Goal: Obtain resource: Download file/media

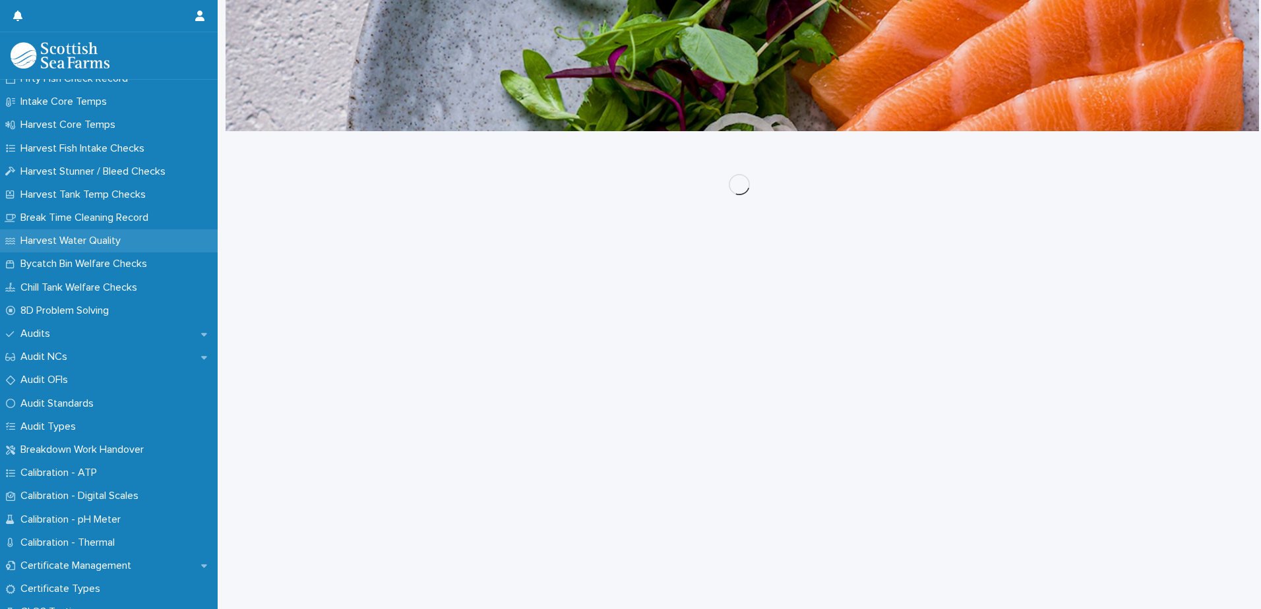
scroll to position [462, 0]
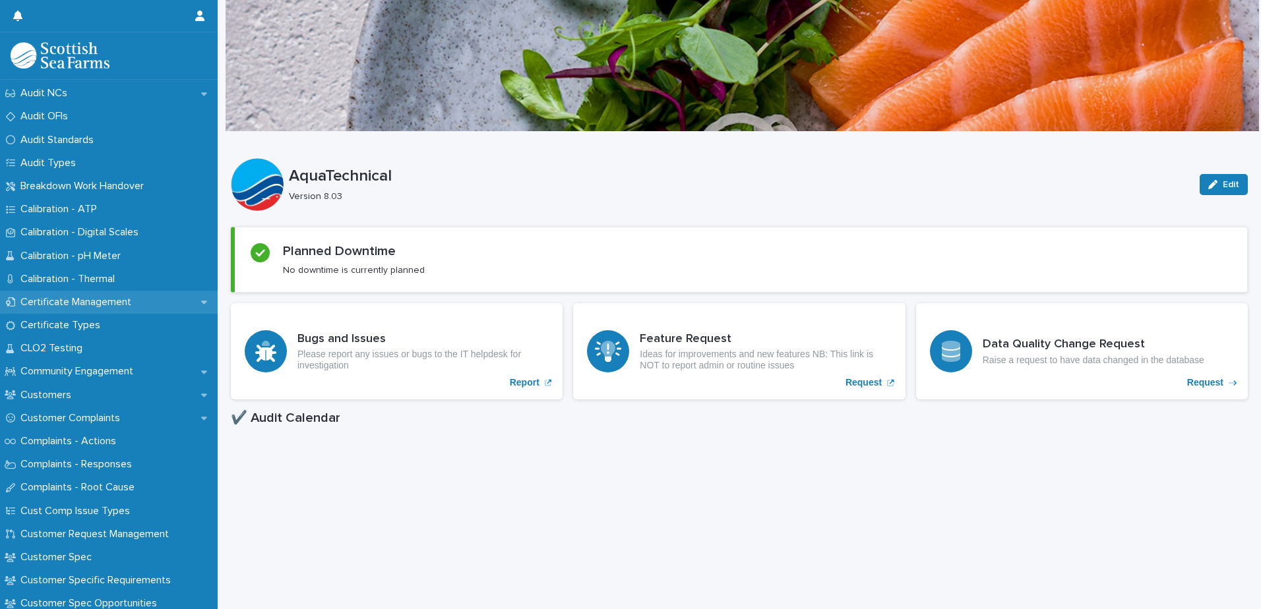
click at [117, 306] on p "Certificate Management" at bounding box center [78, 302] width 127 height 13
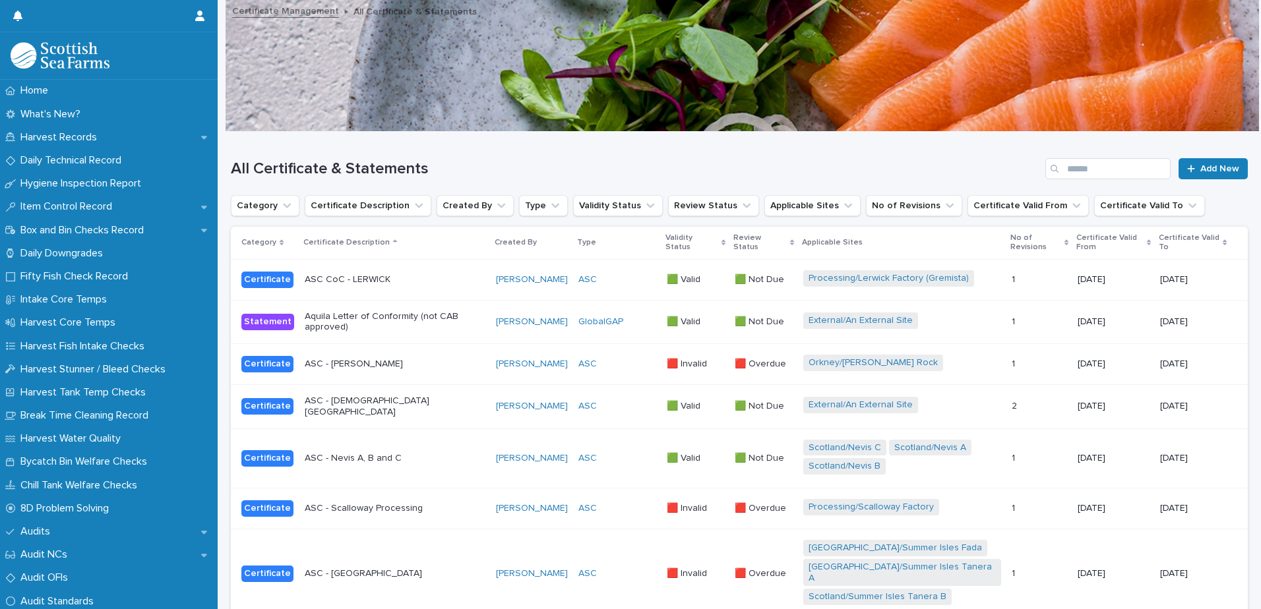
click at [1080, 181] on div "All Certificate & Statements Add New" at bounding box center [739, 163] width 1017 height 63
click at [1086, 168] on input "Search" at bounding box center [1107, 168] width 125 height 21
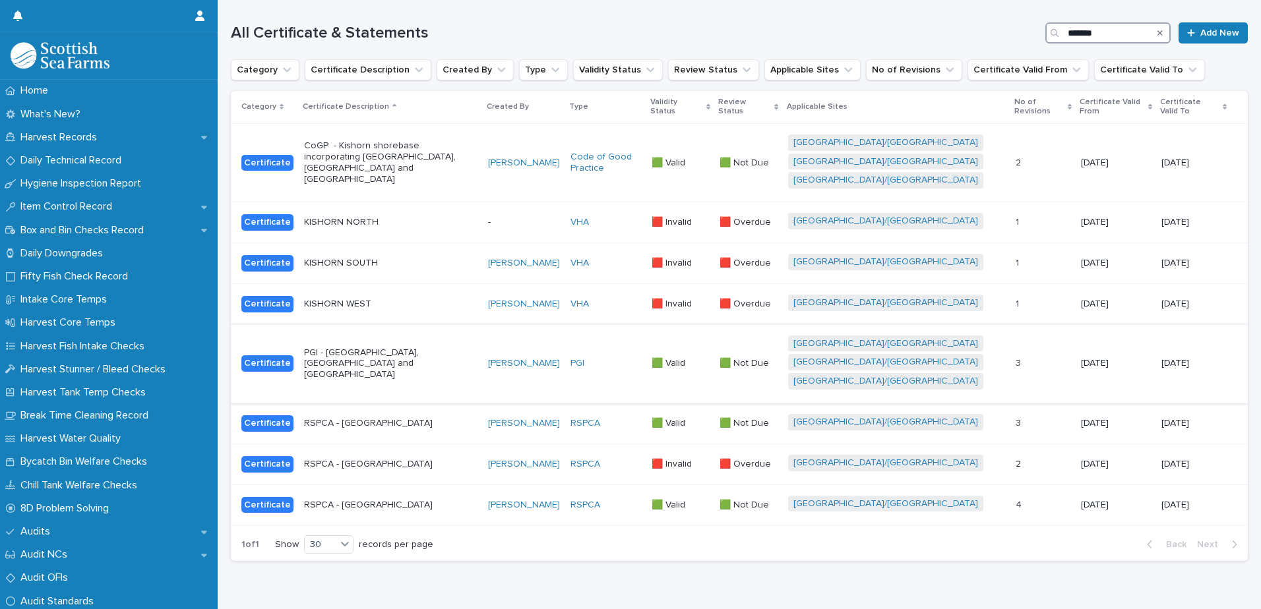
scroll to position [181, 0]
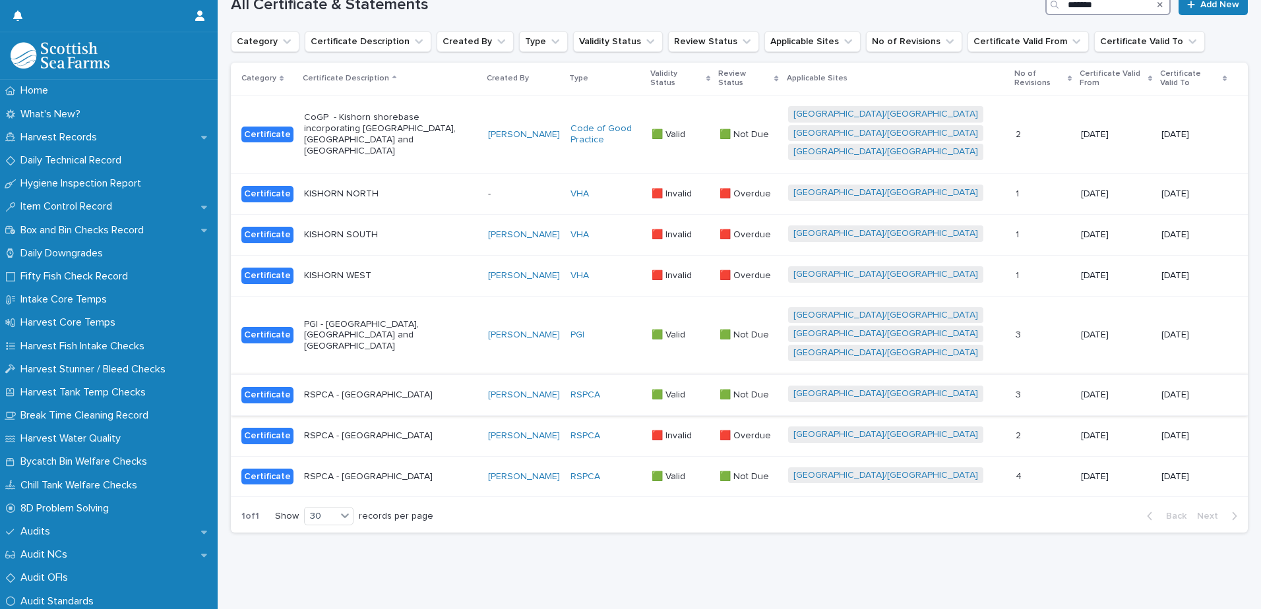
type input "*******"
click at [464, 395] on div "RSPCA - Kishorn North" at bounding box center [390, 395] width 173 height 22
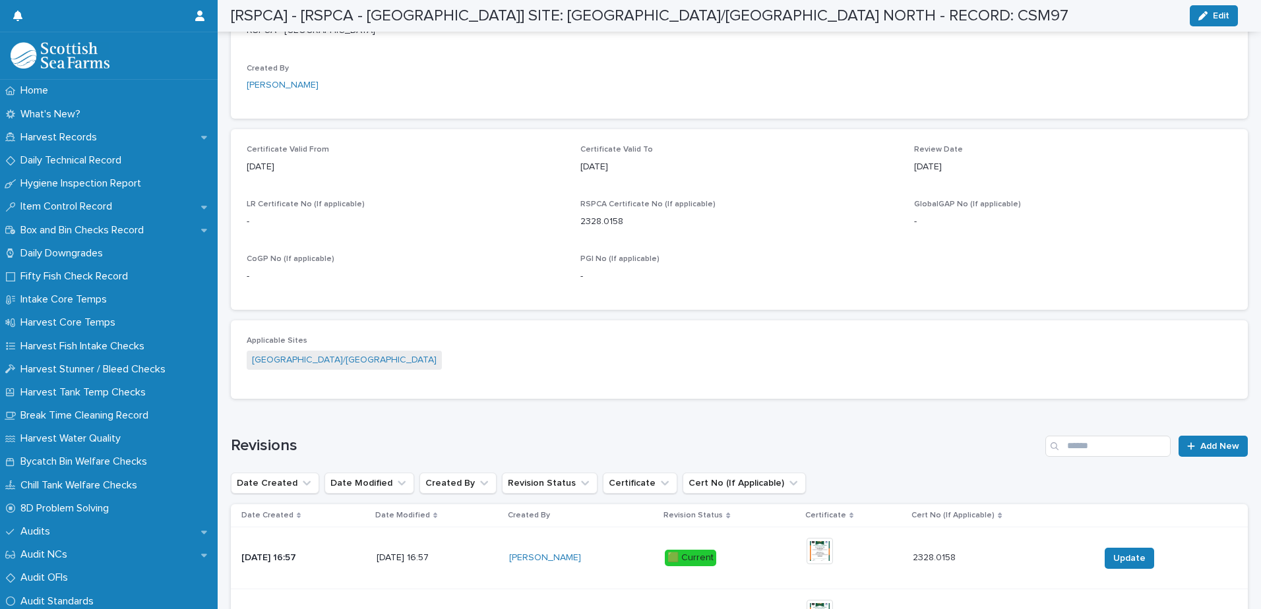
scroll to position [659, 0]
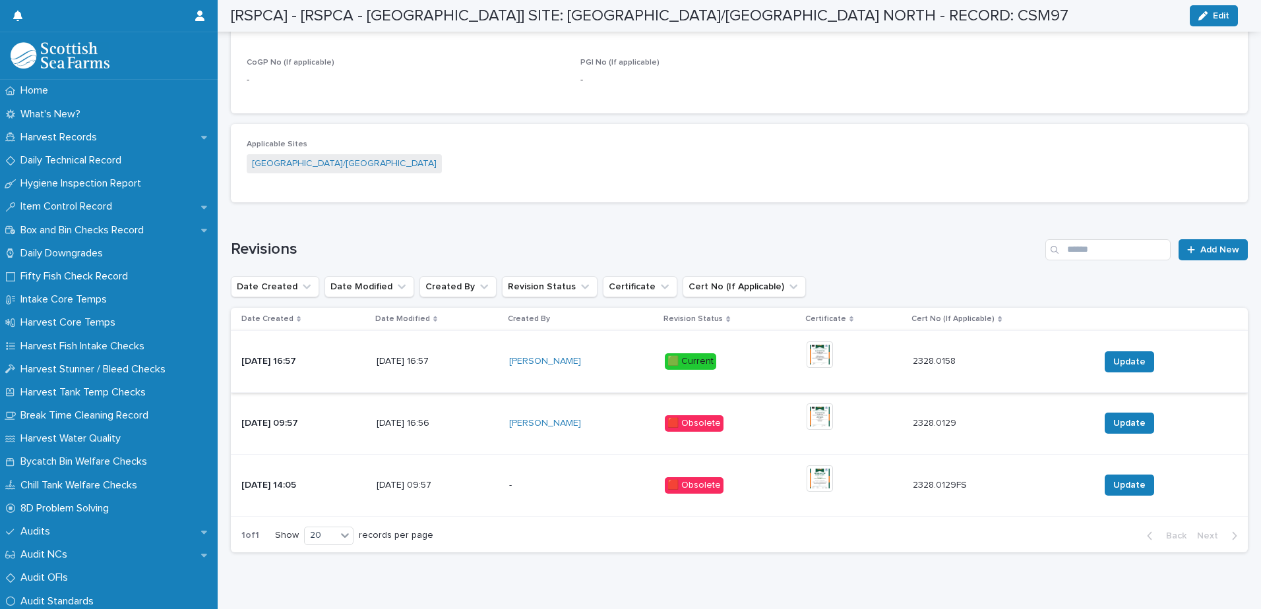
click at [818, 362] on img at bounding box center [820, 355] width 26 height 26
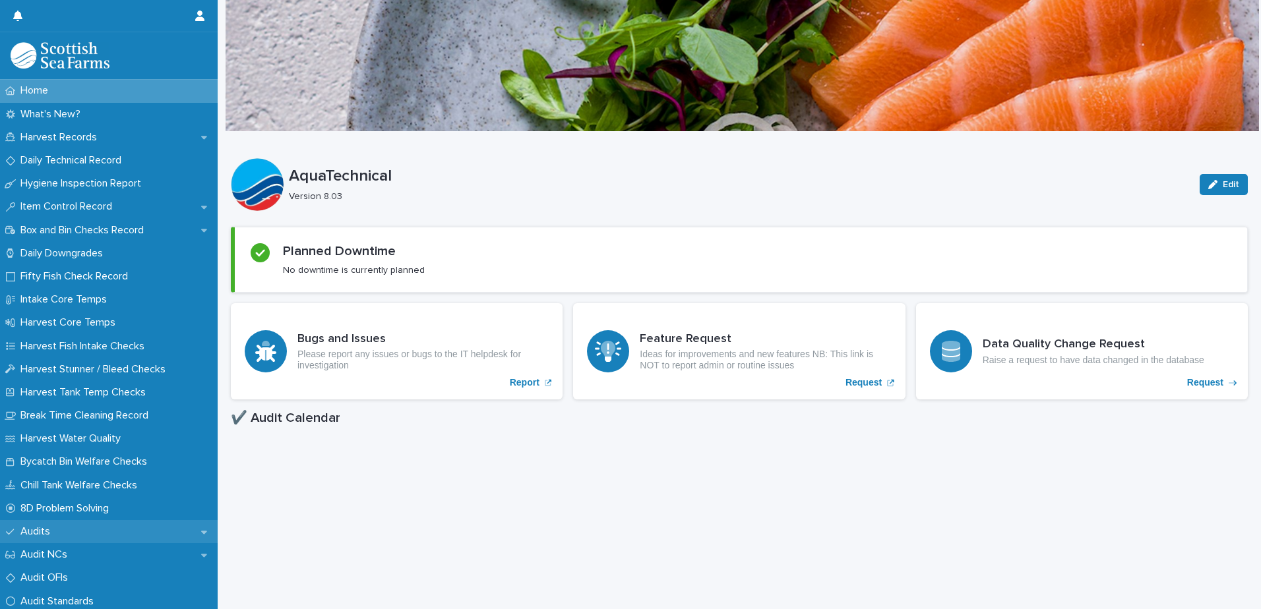
click at [42, 533] on p "Audits" at bounding box center [38, 532] width 46 height 13
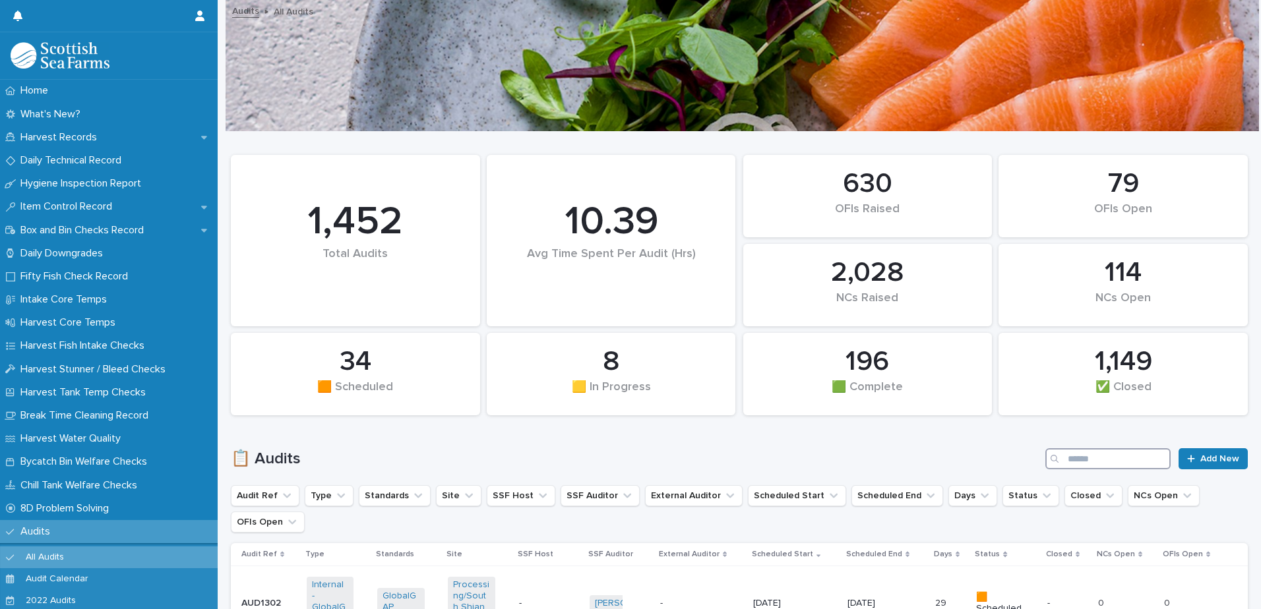
click at [1058, 454] on input "Search" at bounding box center [1107, 458] width 125 height 21
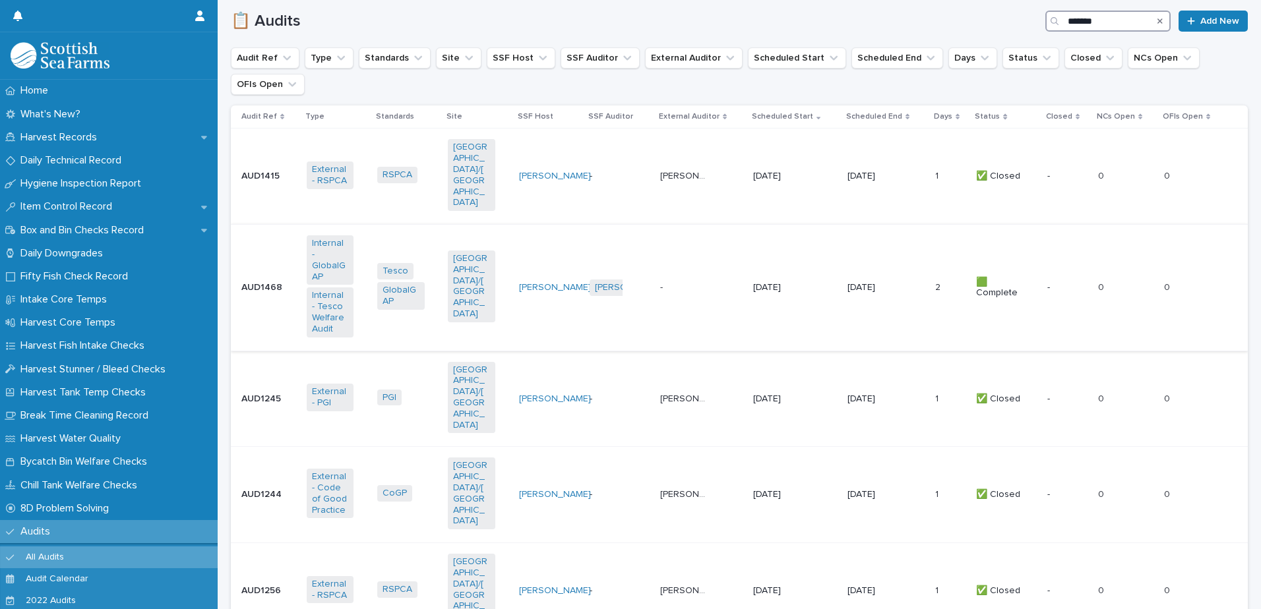
scroll to position [462, 0]
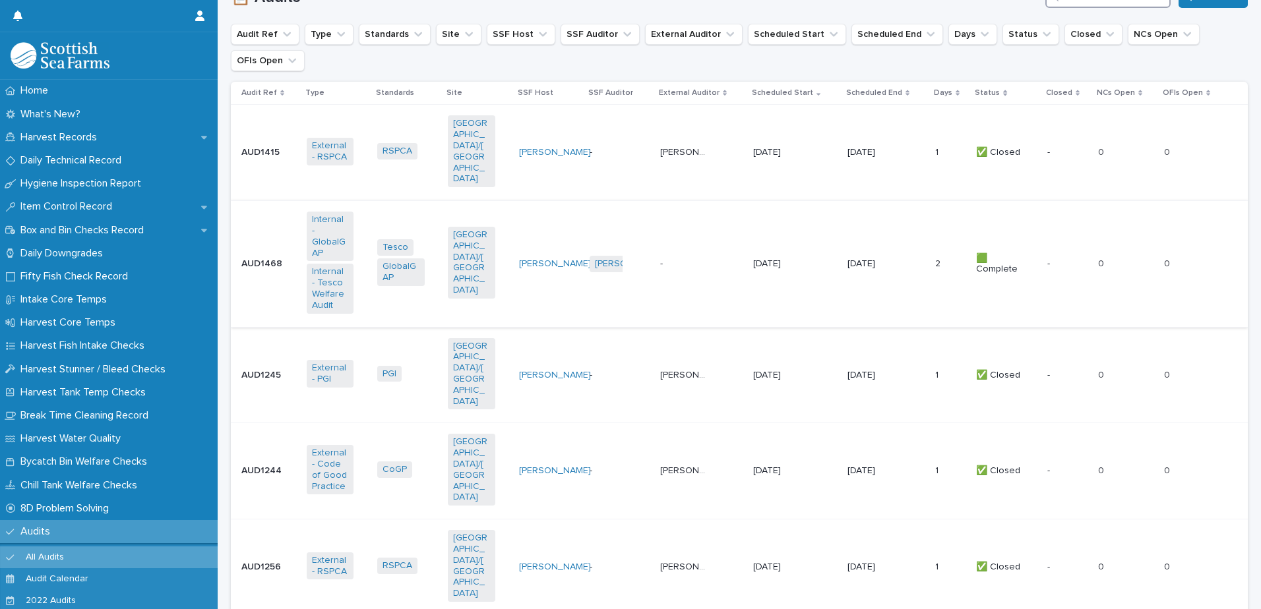
type input "*******"
click at [706, 264] on td "- -" at bounding box center [701, 264] width 93 height 126
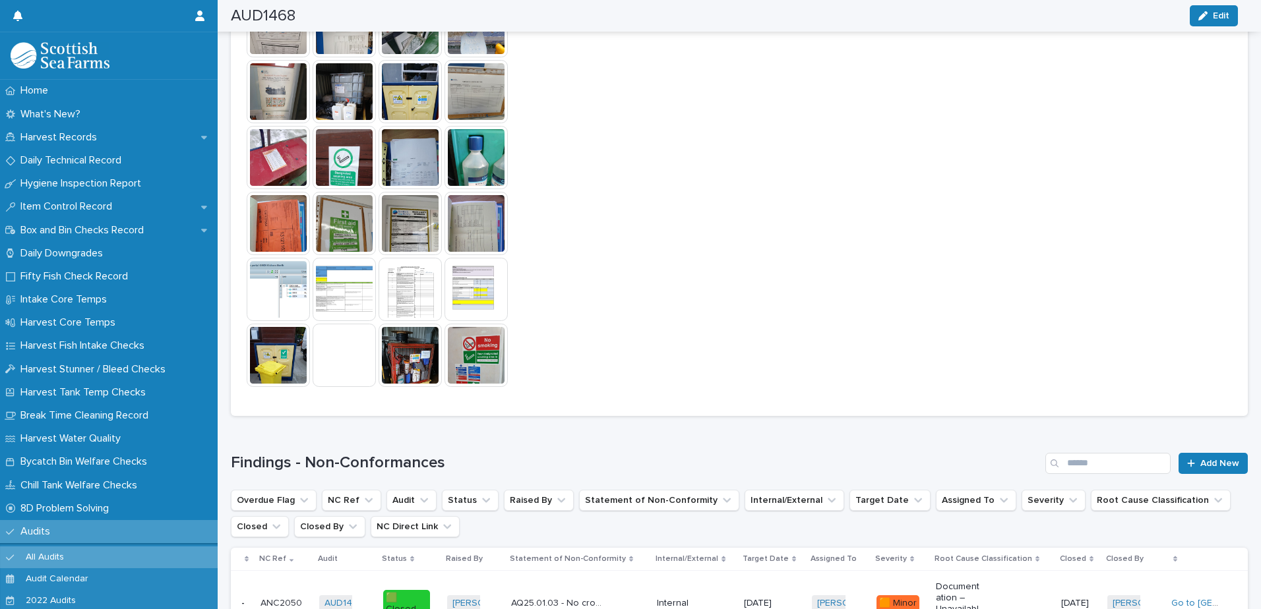
scroll to position [1517, 0]
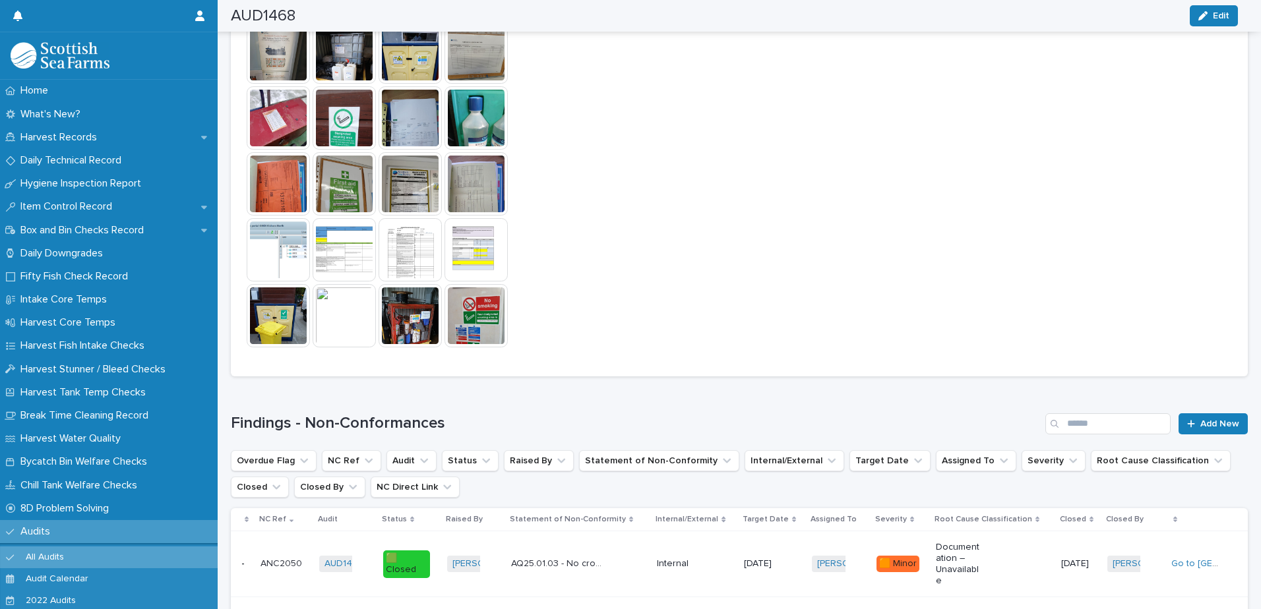
click at [356, 293] on img at bounding box center [344, 315] width 63 height 63
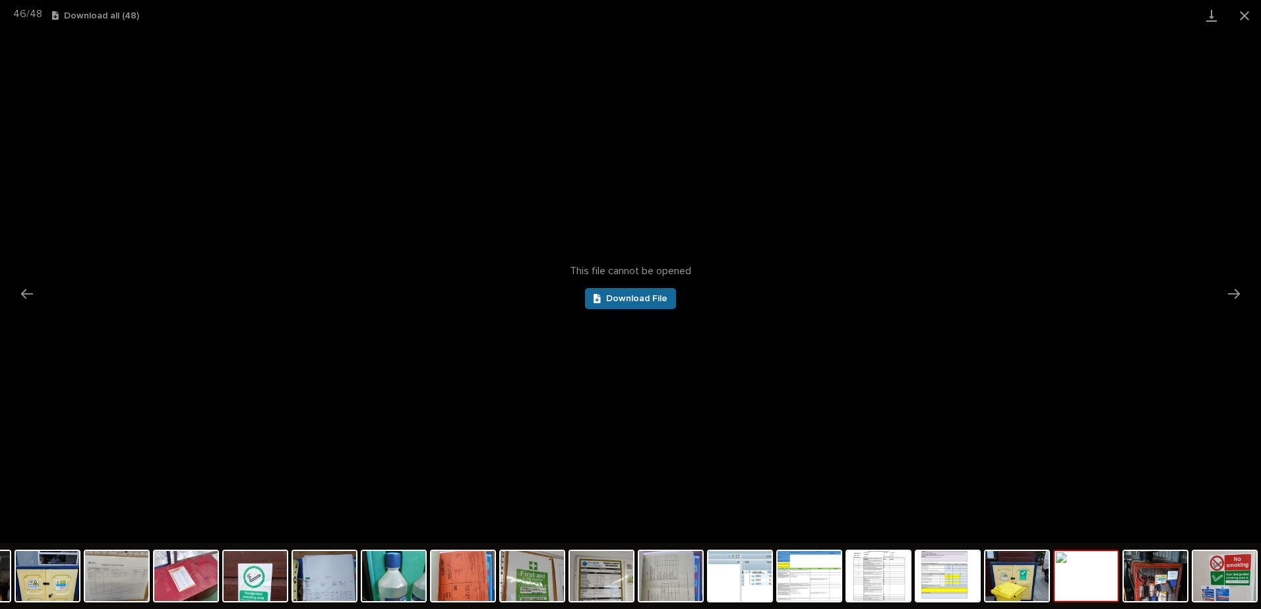
click at [637, 295] on span "Download File" at bounding box center [636, 298] width 61 height 9
click at [1239, 13] on button "Close gallery" at bounding box center [1244, 15] width 33 height 31
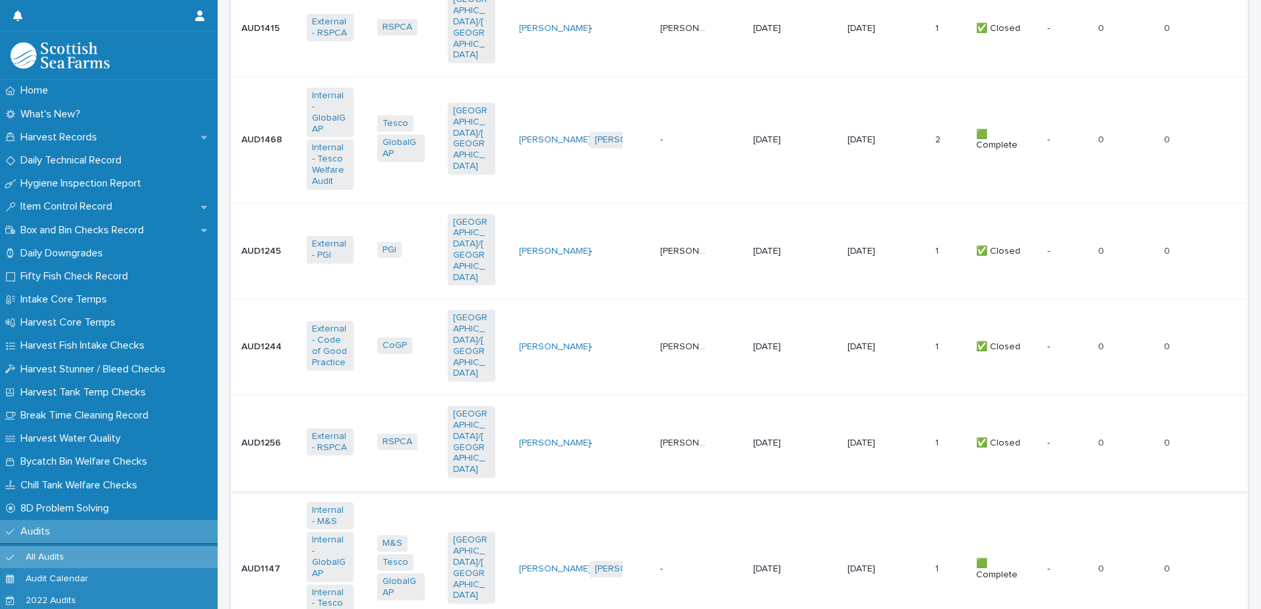
scroll to position [603, 0]
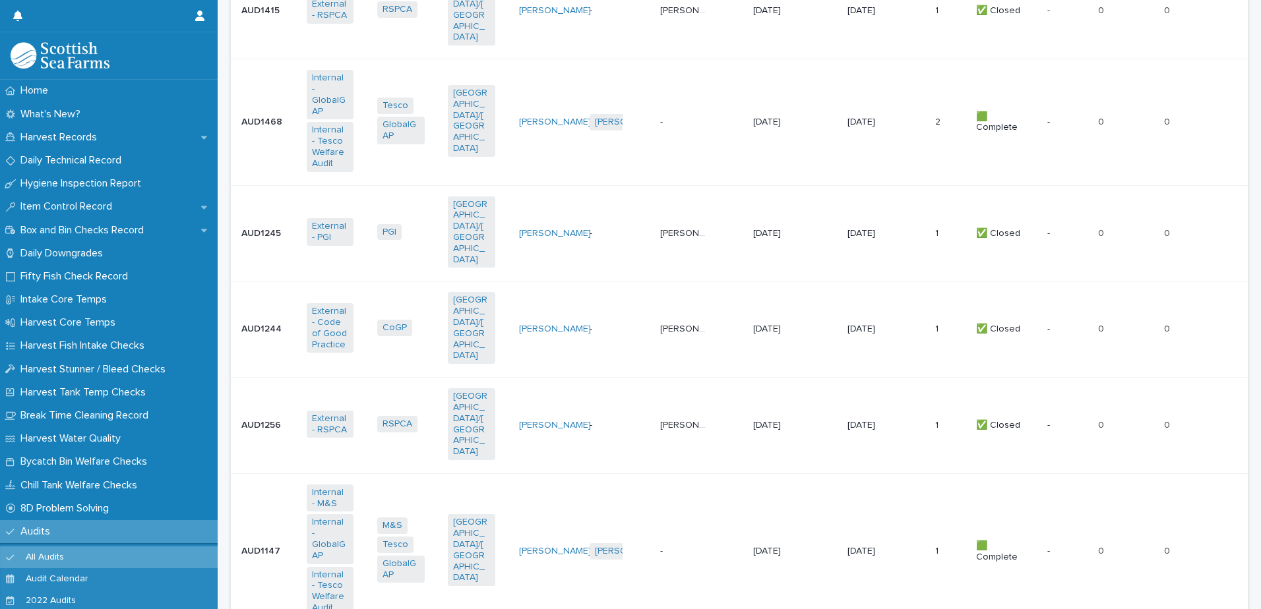
click at [698, 474] on td "- -" at bounding box center [701, 552] width 93 height 156
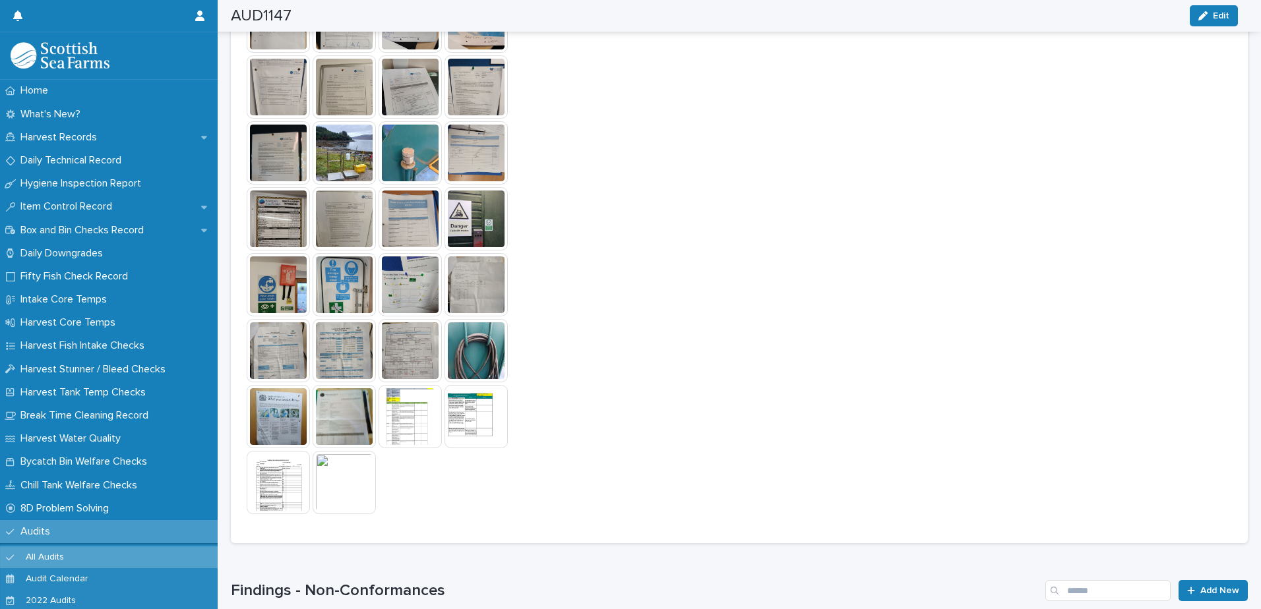
scroll to position [1517, 0]
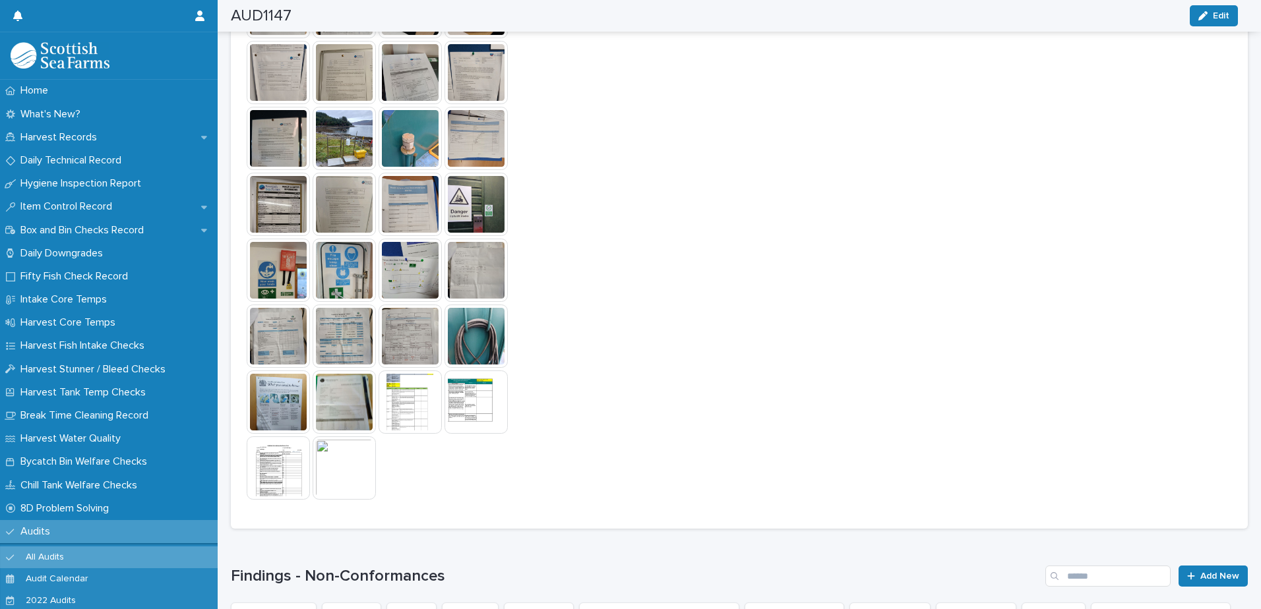
click at [328, 471] on img at bounding box center [344, 468] width 63 height 63
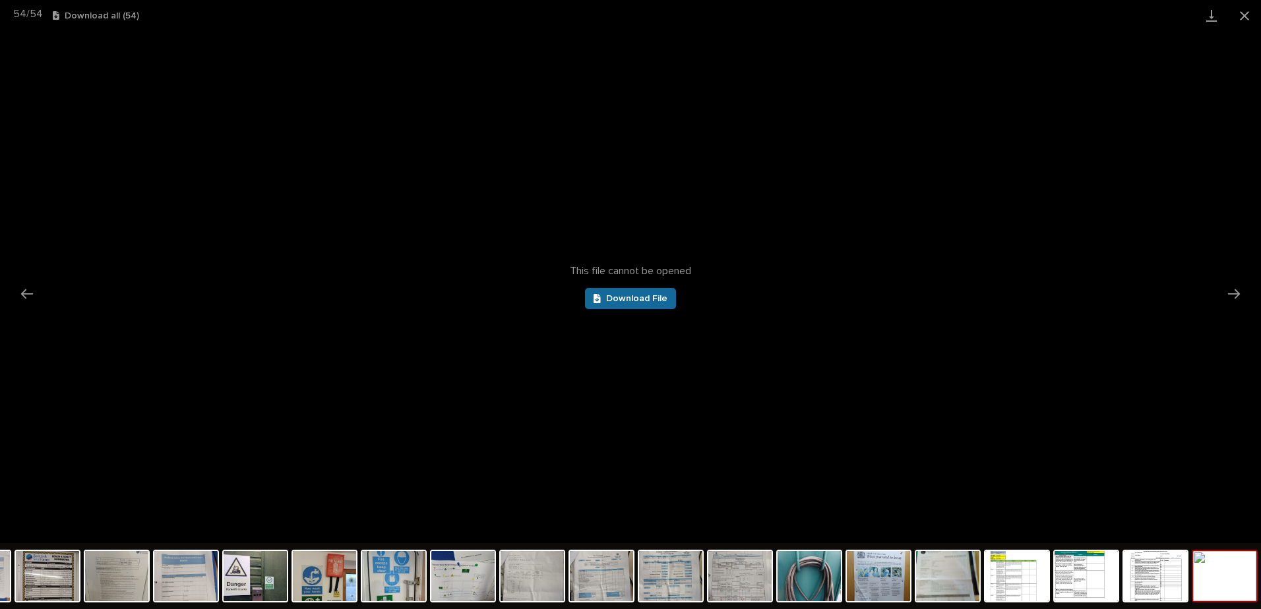
click at [659, 306] on link "Download File" at bounding box center [630, 298] width 91 height 21
